Goal: Information Seeking & Learning: Check status

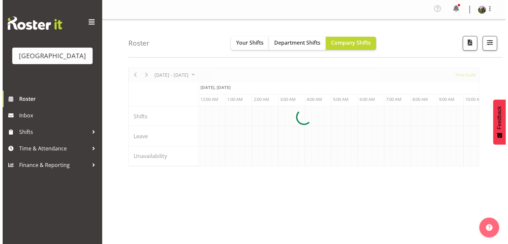
scroll to position [0, 2542]
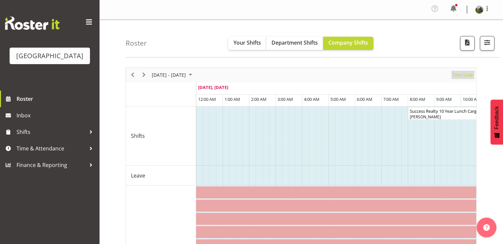
click at [458, 76] on span "Time Scale" at bounding box center [463, 75] width 22 height 8
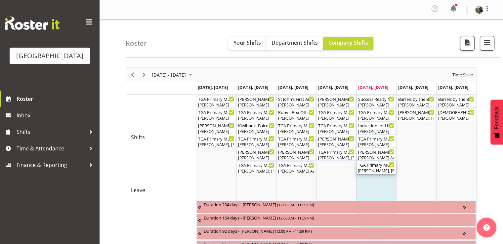
click at [368, 167] on div "TGA Primary Music Fest. Songs from Sunny Days ( 06:00 PM - 09:30 PM )" at bounding box center [376, 164] width 37 height 7
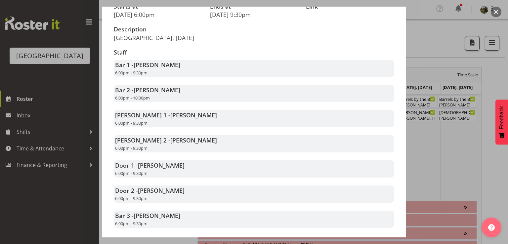
scroll to position [132, 0]
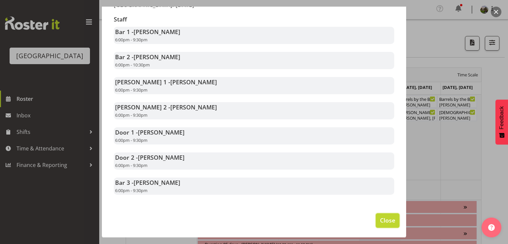
click at [380, 221] on span "Close" at bounding box center [387, 220] width 15 height 9
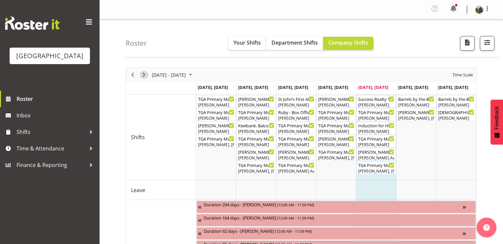
click at [146, 73] on span "Next" at bounding box center [144, 75] width 8 height 8
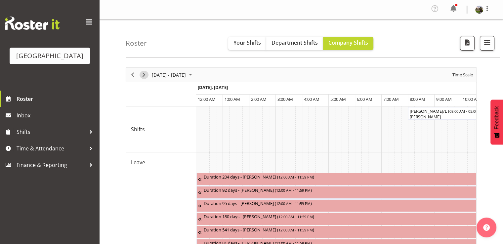
click at [145, 73] on span "Next" at bounding box center [144, 75] width 8 height 8
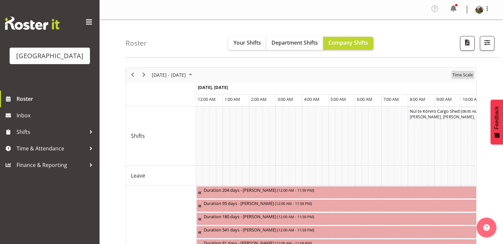
click at [459, 75] on span "Time Scale" at bounding box center [463, 75] width 22 height 8
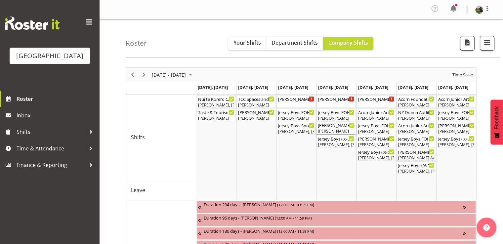
click at [329, 127] on div "[PERSON_NAME] - Jersey Boys - Box Office ( 05:30 PM - 07:30 PM )" at bounding box center [336, 125] width 37 height 7
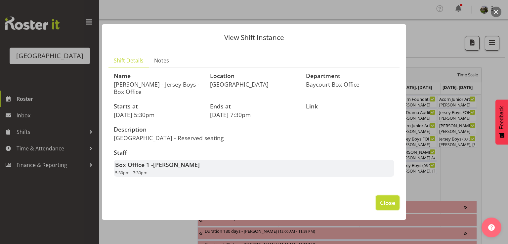
click at [385, 205] on span "Close" at bounding box center [387, 203] width 15 height 9
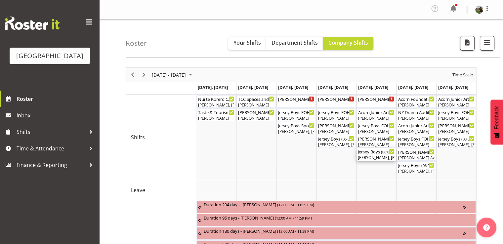
click at [378, 153] on div "Jersey Boys ( 06:00 PM - 10:10 PM )" at bounding box center [376, 151] width 37 height 7
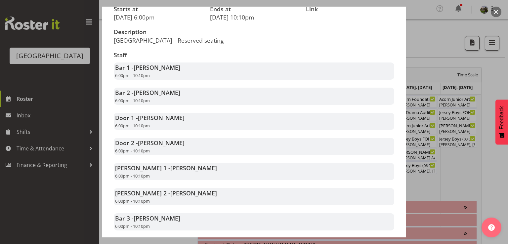
scroll to position [132, 0]
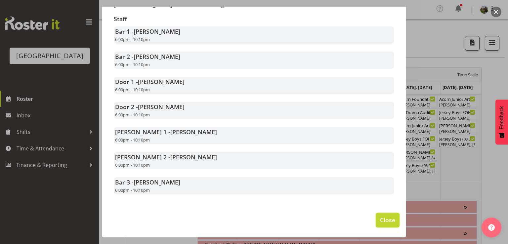
click at [380, 219] on span "Close" at bounding box center [387, 220] width 15 height 9
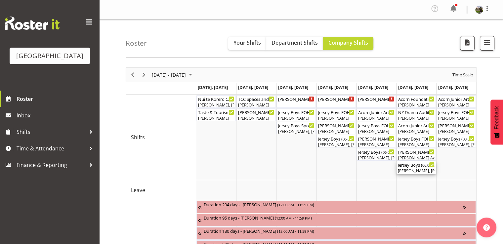
click at [414, 170] on div "[PERSON_NAME], [PERSON_NAME], [PERSON_NAME], [PERSON_NAME], [PERSON_NAME], [PER…" at bounding box center [416, 171] width 37 height 6
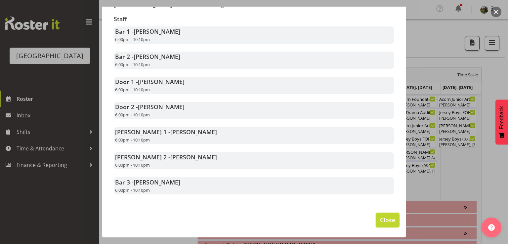
click at [380, 218] on span "Close" at bounding box center [387, 220] width 15 height 9
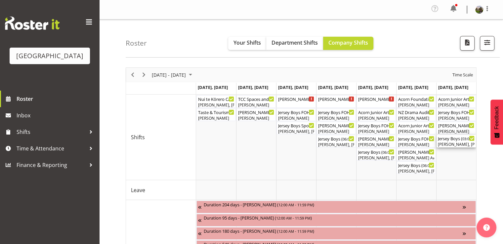
click at [457, 144] on div "[PERSON_NAME], [PERSON_NAME], [PERSON_NAME], [PERSON_NAME], [PERSON_NAME], [PER…" at bounding box center [456, 145] width 37 height 6
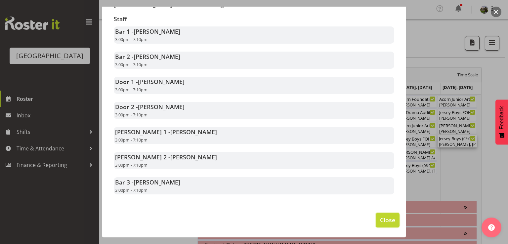
click at [382, 217] on span "Close" at bounding box center [387, 220] width 15 height 9
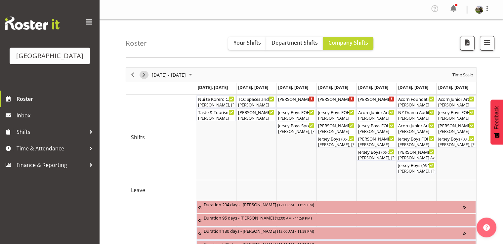
click at [144, 74] on span "Next" at bounding box center [144, 75] width 8 height 8
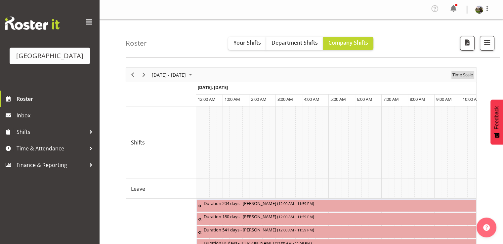
click at [462, 74] on span "Time Scale" at bounding box center [463, 75] width 22 height 8
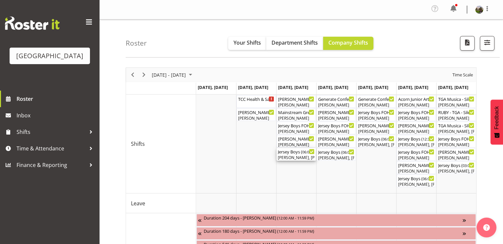
click at [286, 156] on div "[PERSON_NAME], [PERSON_NAME], [PERSON_NAME], [PERSON_NAME], [PERSON_NAME], [PER…" at bounding box center [296, 158] width 37 height 6
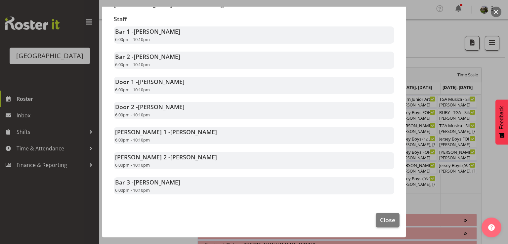
scroll to position [132, 0]
click at [380, 220] on span "Close" at bounding box center [387, 220] width 15 height 9
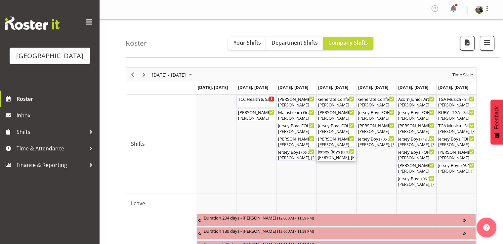
click at [324, 156] on div "[PERSON_NAME], [PERSON_NAME], [PERSON_NAME], [PERSON_NAME], [PERSON_NAME], [PER…" at bounding box center [336, 158] width 37 height 6
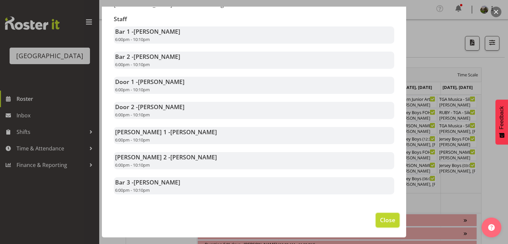
click at [391, 223] on button "Close" at bounding box center [388, 220] width 24 height 15
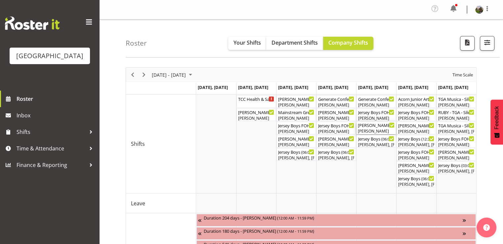
click at [377, 128] on div "[PERSON_NAME] - Jersey Boys - Box Office ( 05:30 PM - 07:30 PM ) [PERSON_NAME]" at bounding box center [376, 128] width 37 height 13
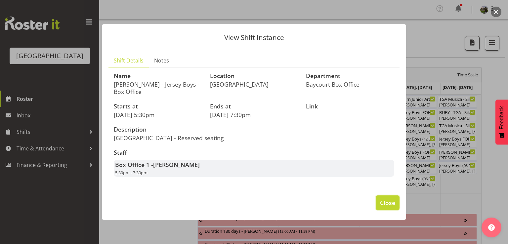
click at [386, 202] on span "Close" at bounding box center [387, 203] width 15 height 9
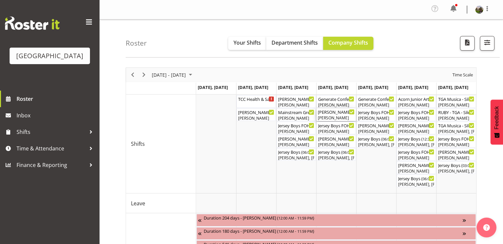
click at [334, 117] on div "[PERSON_NAME]" at bounding box center [336, 118] width 37 height 6
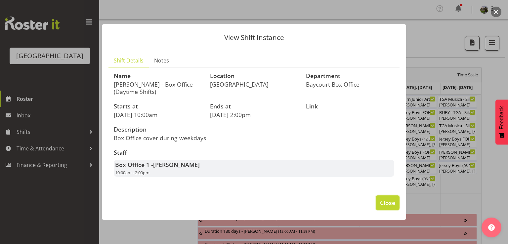
click at [379, 204] on button "Close" at bounding box center [388, 203] width 24 height 15
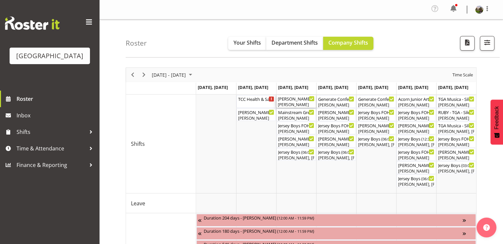
click at [294, 104] on div "[PERSON_NAME]" at bounding box center [296, 105] width 37 height 6
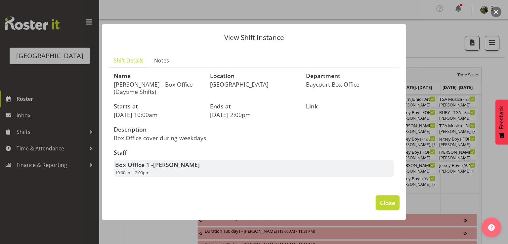
click at [387, 203] on span "Close" at bounding box center [387, 203] width 15 height 9
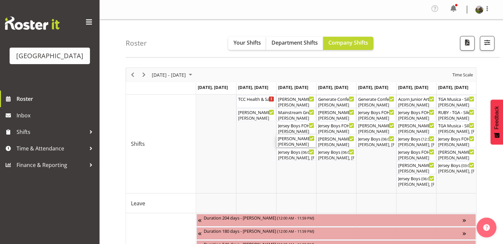
click at [300, 141] on div "[PERSON_NAME] - Jersey Boys - Box Office ( 05:30 PM - 07:30 PM )" at bounding box center [296, 138] width 37 height 7
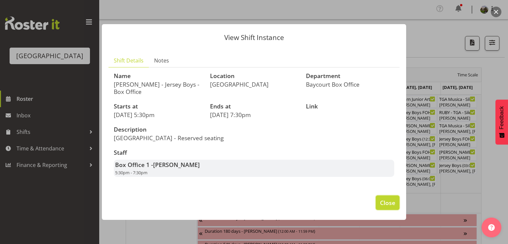
click at [384, 201] on span "Close" at bounding box center [387, 203] width 15 height 9
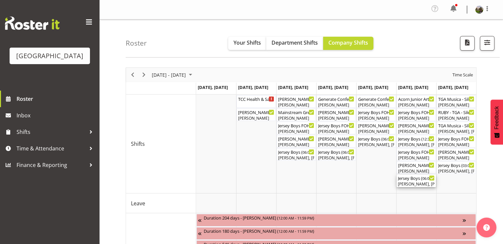
click at [412, 182] on div "[PERSON_NAME], [PERSON_NAME], [PERSON_NAME], [PERSON_NAME] Awhina [PERSON_NAME]…" at bounding box center [416, 184] width 37 height 6
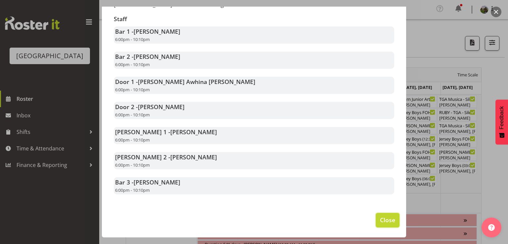
click at [381, 217] on span "Close" at bounding box center [387, 220] width 15 height 9
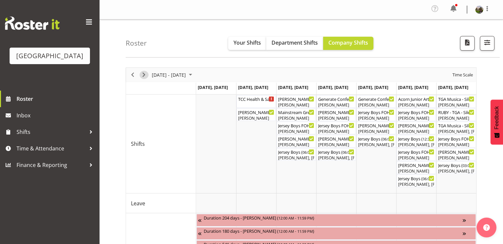
click at [146, 73] on span "Next" at bounding box center [144, 75] width 8 height 8
